Goal: Task Accomplishment & Management: Use online tool/utility

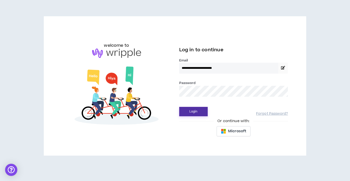
click at [198, 111] on button "Login" at bounding box center [193, 111] width 28 height 9
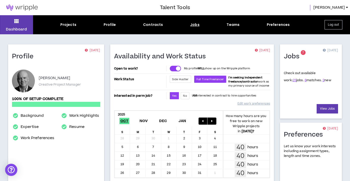
click at [195, 22] on div "Jobs" at bounding box center [194, 24] width 9 height 5
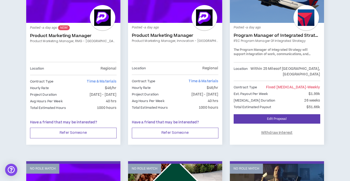
scroll to position [316, 0]
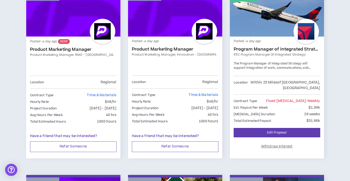
click at [166, 48] on link "Product Marketing Manager" at bounding box center [175, 49] width 86 height 5
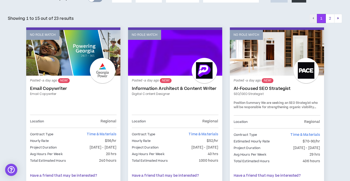
scroll to position [78, 0]
